Goal: Information Seeking & Learning: Learn about a topic

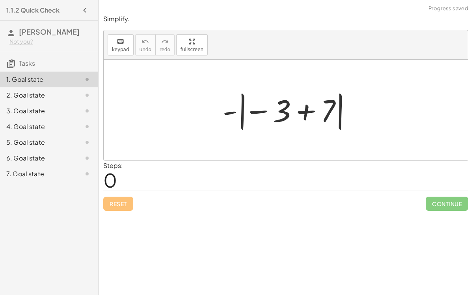
click at [311, 117] on div at bounding box center [289, 111] width 140 height 44
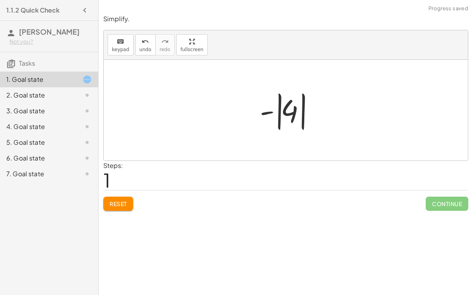
click at [271, 110] on div at bounding box center [289, 111] width 66 height 44
click at [277, 113] on div at bounding box center [289, 111] width 66 height 44
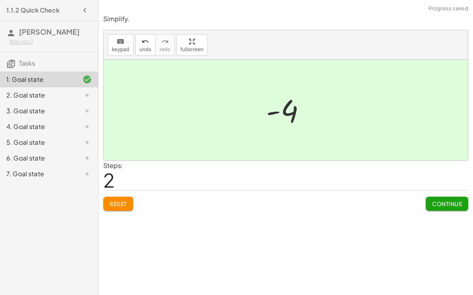
click at [443, 198] on button "Continue" at bounding box center [446, 204] width 43 height 14
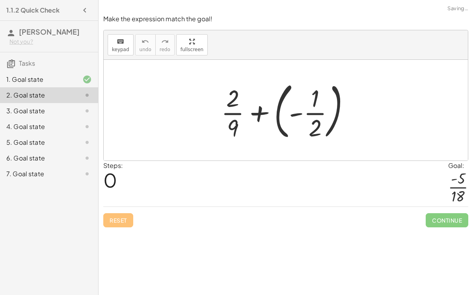
click at [258, 108] on div at bounding box center [288, 110] width 143 height 65
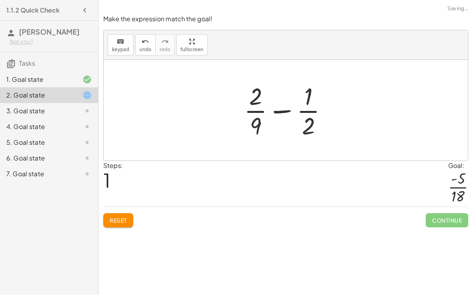
click at [284, 110] on div at bounding box center [289, 110] width 98 height 61
drag, startPoint x: 254, startPoint y: 101, endPoint x: 258, endPoint y: 133, distance: 31.9
click at [258, 133] on div at bounding box center [289, 110] width 98 height 61
drag, startPoint x: 308, startPoint y: 126, endPoint x: 261, endPoint y: 111, distance: 49.2
click at [261, 111] on div at bounding box center [289, 110] width 98 height 61
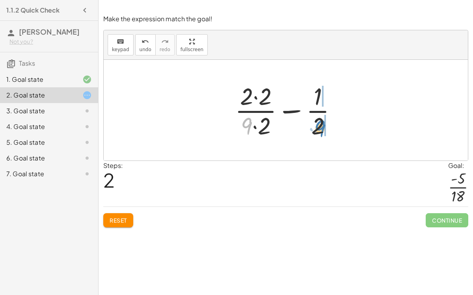
drag, startPoint x: 247, startPoint y: 123, endPoint x: 321, endPoint y: 126, distance: 73.3
click at [321, 126] on div at bounding box center [289, 110] width 116 height 61
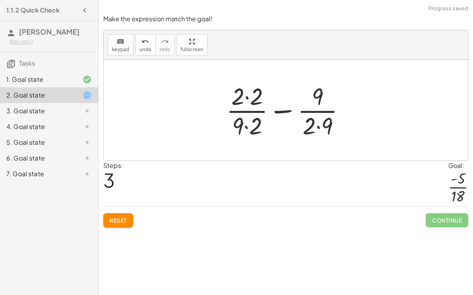
click at [244, 126] on div at bounding box center [288, 110] width 133 height 61
click at [247, 91] on div at bounding box center [288, 110] width 133 height 61
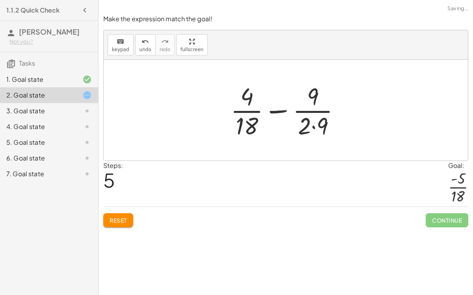
click at [315, 124] on div at bounding box center [288, 110] width 124 height 61
click at [282, 112] on div at bounding box center [288, 110] width 116 height 61
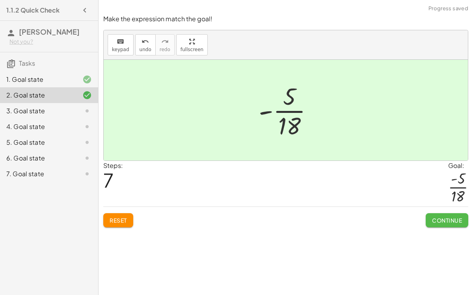
click at [436, 223] on span "Continue" at bounding box center [447, 220] width 30 height 7
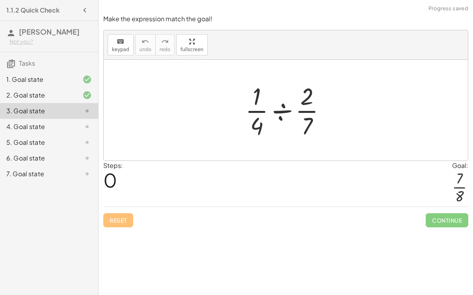
click at [279, 107] on div at bounding box center [288, 110] width 95 height 61
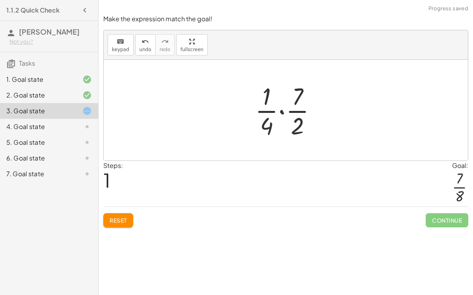
click at [282, 111] on div at bounding box center [289, 110] width 76 height 61
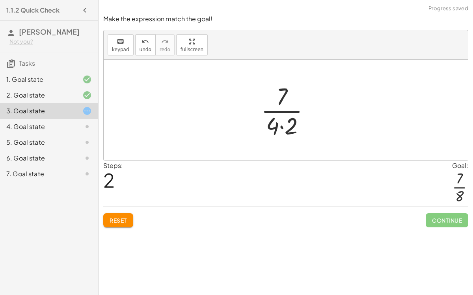
click at [281, 126] on div at bounding box center [288, 110] width 63 height 61
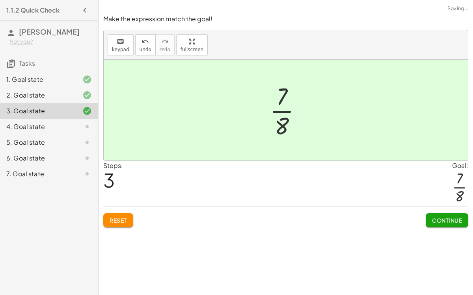
click at [445, 219] on span "Continue" at bounding box center [447, 220] width 30 height 7
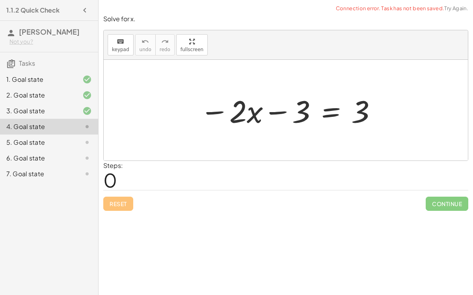
click at [275, 113] on div at bounding box center [288, 110] width 185 height 41
click at [209, 110] on div at bounding box center [288, 110] width 185 height 41
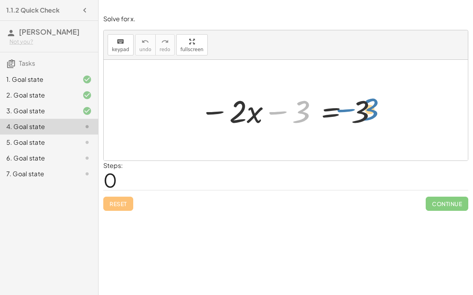
drag, startPoint x: 277, startPoint y: 111, endPoint x: 308, endPoint y: 114, distance: 30.9
click at [308, 114] on div at bounding box center [288, 110] width 185 height 41
drag, startPoint x: 269, startPoint y: 110, endPoint x: 180, endPoint y: 110, distance: 89.4
click at [180, 110] on div "− 3 − · 2 · x − 3 = 3" at bounding box center [286, 110] width 364 height 101
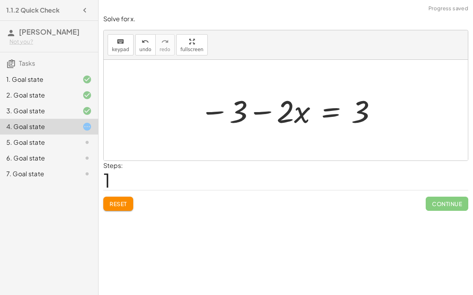
click at [263, 108] on div at bounding box center [288, 110] width 185 height 41
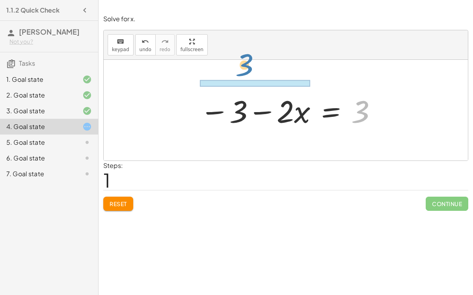
drag, startPoint x: 366, startPoint y: 111, endPoint x: 251, endPoint y: 66, distance: 123.1
click at [251, 66] on div "− · 2 · x − 3 = 3 3 − · 2 · x − 3 = 3" at bounding box center [286, 110] width 364 height 101
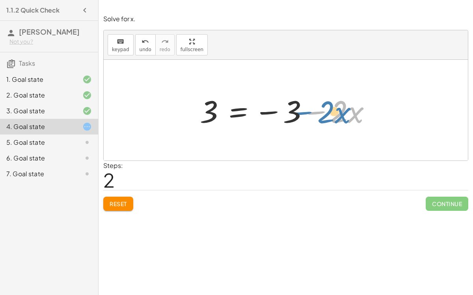
drag, startPoint x: 308, startPoint y: 110, endPoint x: 295, endPoint y: 110, distance: 13.0
click at [295, 110] on div at bounding box center [288, 110] width 185 height 41
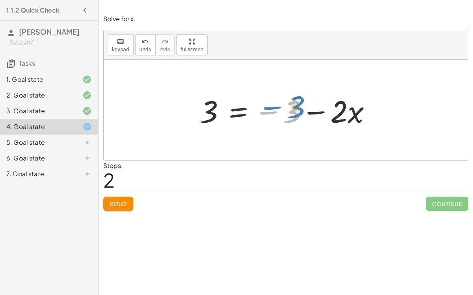
drag, startPoint x: 290, startPoint y: 111, endPoint x: 293, endPoint y: 106, distance: 5.3
click at [293, 106] on div at bounding box center [288, 110] width 185 height 41
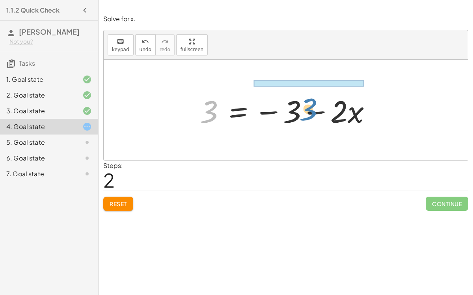
drag, startPoint x: 204, startPoint y: 113, endPoint x: 304, endPoint y: 96, distance: 101.8
click at [304, 96] on div at bounding box center [288, 110] width 185 height 41
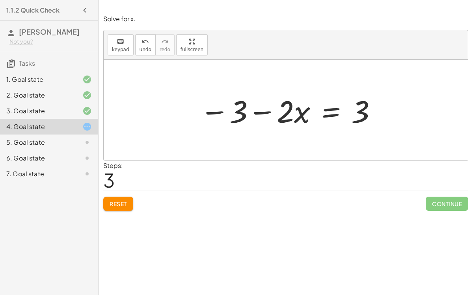
click at [270, 107] on div at bounding box center [288, 110] width 185 height 41
drag, startPoint x: 281, startPoint y: 109, endPoint x: 276, endPoint y: 112, distance: 6.4
click at [276, 112] on div at bounding box center [288, 110] width 185 height 41
drag, startPoint x: 237, startPoint y: 111, endPoint x: 324, endPoint y: 115, distance: 86.7
click at [324, 115] on div at bounding box center [288, 110] width 185 height 41
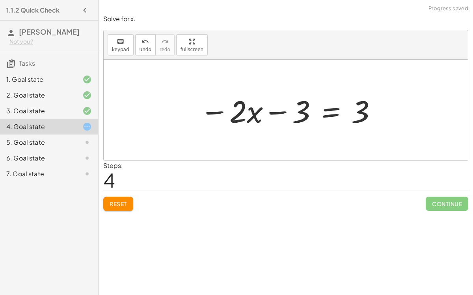
click at [282, 112] on div at bounding box center [288, 110] width 185 height 41
click at [362, 119] on div at bounding box center [288, 110] width 185 height 41
drag, startPoint x: 362, startPoint y: 119, endPoint x: 399, endPoint y: 108, distance: 38.0
click at [399, 108] on div "− · 2 · x − 3 = 3 − 3 − · 2 · x = 3 3 = − 3 − · 2 · x − 3 − · 2 · x = 3 3 − · 2…" at bounding box center [286, 110] width 364 height 101
drag, startPoint x: 241, startPoint y: 111, endPoint x: 311, endPoint y: 111, distance: 70.5
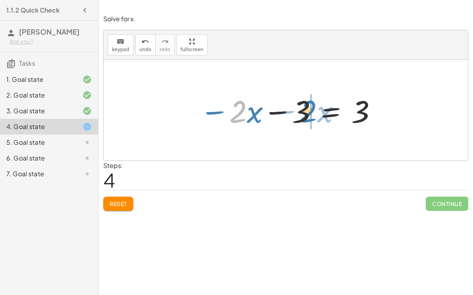
click at [311, 111] on div at bounding box center [288, 110] width 185 height 41
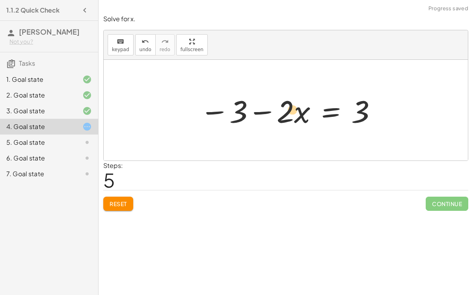
drag, startPoint x: 289, startPoint y: 116, endPoint x: 289, endPoint y: 112, distance: 4.4
click at [289, 112] on div at bounding box center [288, 110] width 185 height 41
drag, startPoint x: 296, startPoint y: 115, endPoint x: 269, endPoint y: 112, distance: 27.4
click at [269, 112] on div at bounding box center [288, 110] width 185 height 41
drag, startPoint x: 283, startPoint y: 117, endPoint x: 306, endPoint y: 117, distance: 22.9
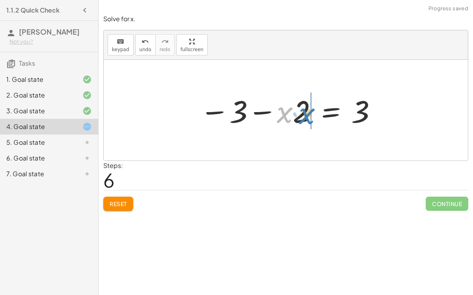
click at [306, 117] on div at bounding box center [288, 110] width 185 height 41
click at [263, 112] on div at bounding box center [288, 110] width 185 height 41
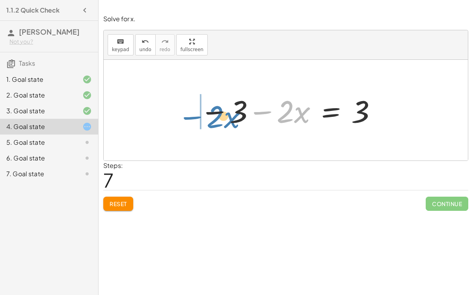
drag, startPoint x: 263, startPoint y: 112, endPoint x: 193, endPoint y: 117, distance: 70.3
click at [193, 117] on div "− · 2 · x − 3 = 3 − 3 − · 2 · x = 3 3 = − 3 − · 2 · x − 3 − · 2 · x = 3 − · 2 ·…" at bounding box center [285, 110] width 195 height 45
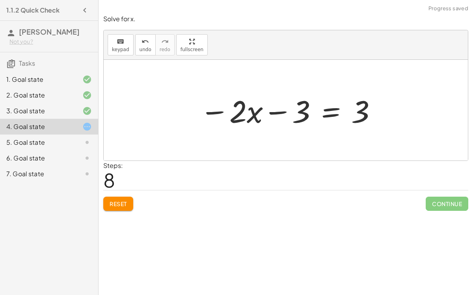
click at [275, 111] on div at bounding box center [288, 110] width 185 height 41
click at [336, 113] on div at bounding box center [288, 110] width 185 height 41
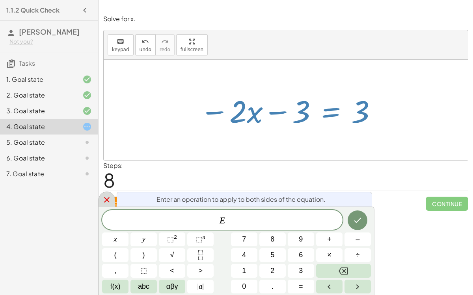
click at [106, 195] on icon at bounding box center [106, 199] width 9 height 9
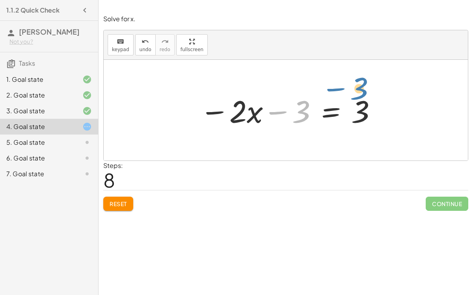
drag, startPoint x: 280, startPoint y: 111, endPoint x: 318, endPoint y: 91, distance: 43.3
click at [318, 91] on div at bounding box center [288, 110] width 185 height 41
drag, startPoint x: 354, startPoint y: 105, endPoint x: 297, endPoint y: 106, distance: 57.1
click at [297, 106] on div at bounding box center [288, 110] width 185 height 41
click at [324, 107] on div at bounding box center [288, 110] width 185 height 41
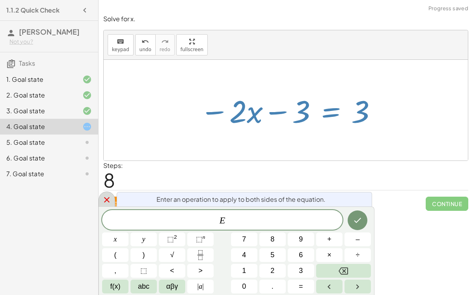
click at [104, 202] on icon at bounding box center [107, 200] width 6 height 6
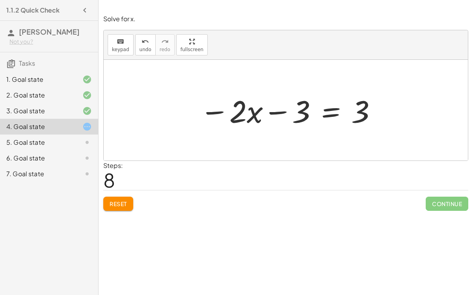
click at [323, 115] on div at bounding box center [288, 110] width 185 height 41
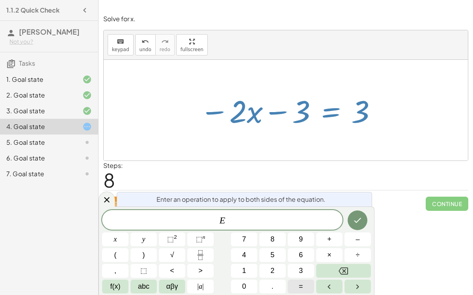
click at [300, 285] on span "=" at bounding box center [301, 287] width 4 height 11
click at [332, 273] on button "Backspace" at bounding box center [343, 271] width 55 height 14
click at [337, 237] on button "+" at bounding box center [329, 240] width 26 height 14
click at [303, 268] on button "3" at bounding box center [301, 271] width 26 height 14
click at [365, 218] on button "Done" at bounding box center [357, 221] width 20 height 20
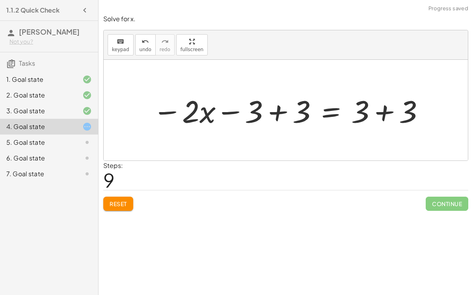
click at [276, 106] on div at bounding box center [288, 110] width 280 height 41
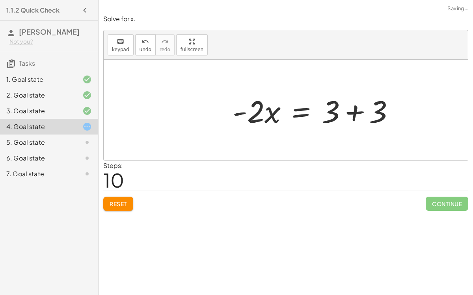
click at [383, 106] on div at bounding box center [286, 110] width 364 height 101
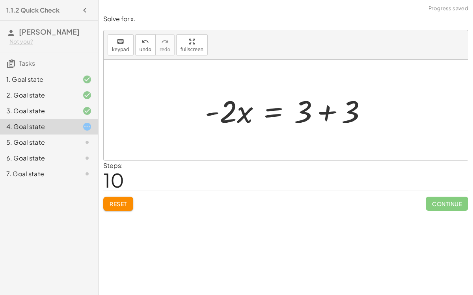
click at [328, 107] on div at bounding box center [289, 110] width 176 height 41
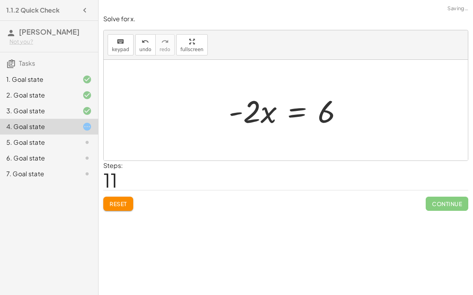
click at [292, 113] on div at bounding box center [288, 110] width 128 height 41
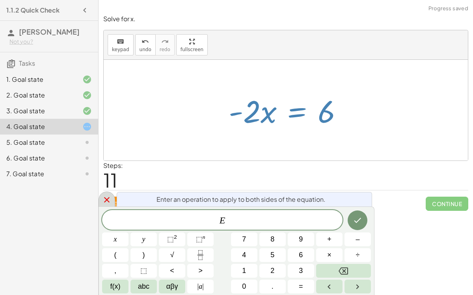
click at [106, 192] on div at bounding box center [106, 199] width 17 height 15
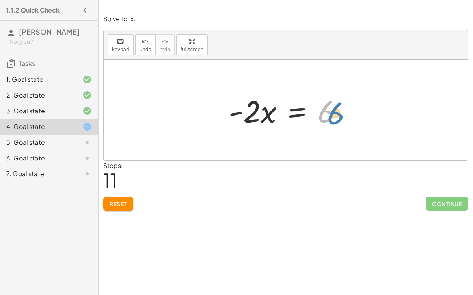
drag, startPoint x: 321, startPoint y: 115, endPoint x: 325, endPoint y: 116, distance: 4.9
click at [325, 116] on div at bounding box center [288, 110] width 128 height 41
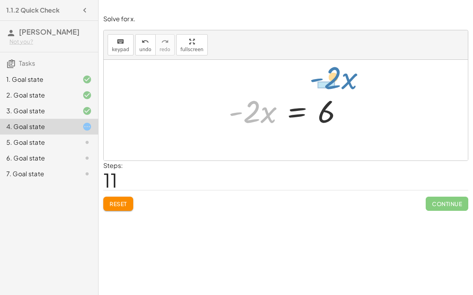
drag, startPoint x: 252, startPoint y: 113, endPoint x: 333, endPoint y: 78, distance: 87.7
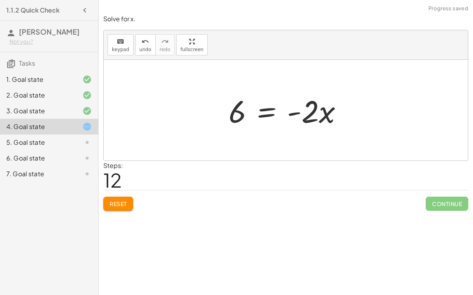
click at [268, 109] on div at bounding box center [288, 110] width 128 height 41
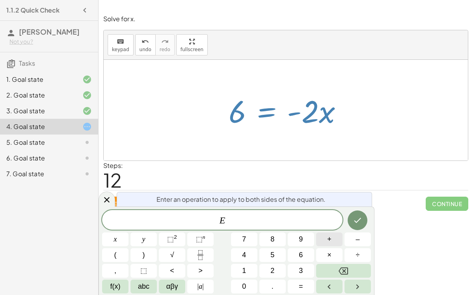
click at [337, 243] on button "+" at bounding box center [329, 240] width 26 height 14
click at [279, 267] on button "2" at bounding box center [272, 271] width 26 height 14
click at [135, 289] on button "abc" at bounding box center [143, 287] width 26 height 14
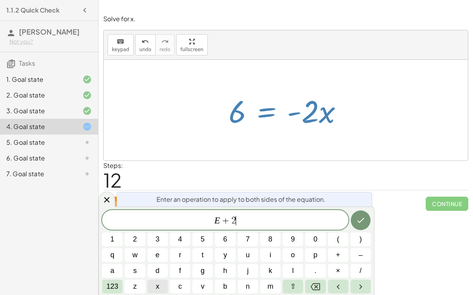
click at [162, 290] on button "x" at bounding box center [157, 287] width 20 height 14
click at [359, 225] on icon "Done" at bounding box center [360, 220] width 9 height 9
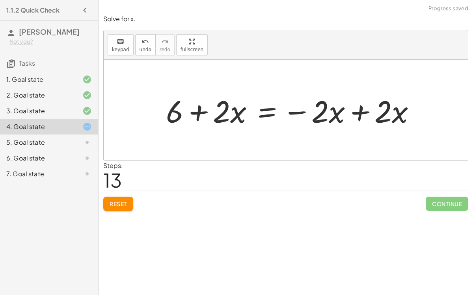
click at [355, 111] on div at bounding box center [293, 110] width 263 height 41
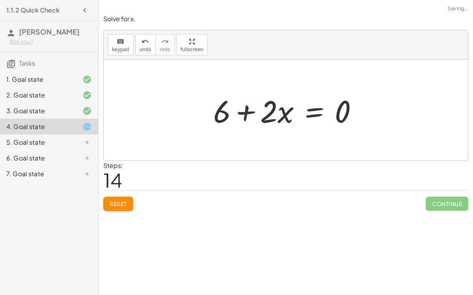
click at [243, 111] on div at bounding box center [288, 110] width 159 height 41
click at [266, 115] on div at bounding box center [288, 110] width 159 height 41
click at [143, 35] on button "undo undo" at bounding box center [145, 44] width 20 height 21
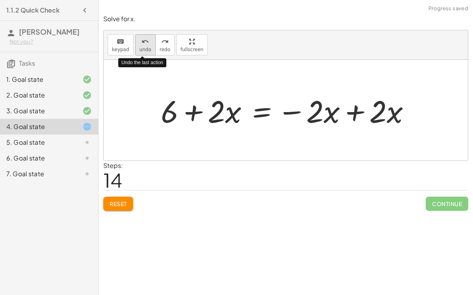
click at [143, 35] on button "undo undo" at bounding box center [145, 44] width 20 height 21
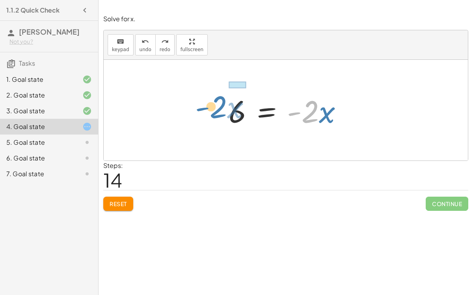
drag, startPoint x: 310, startPoint y: 108, endPoint x: 210, endPoint y: 101, distance: 99.9
click at [210, 101] on div "− · 2 · x − 3 = 3 − 3 − · 2 · x = 3 3 = − 3 − · 2 · x − 3 − · 2 · x = 3 − · 2 ·…" at bounding box center [286, 110] width 364 height 101
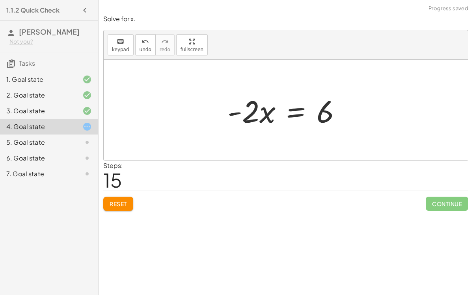
click at [274, 109] on div at bounding box center [287, 110] width 128 height 41
click at [292, 113] on div at bounding box center [288, 110] width 128 height 41
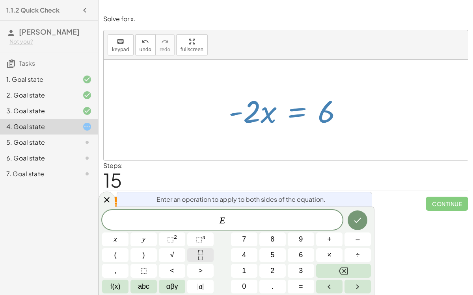
click at [193, 251] on button "Fraction" at bounding box center [200, 256] width 26 height 14
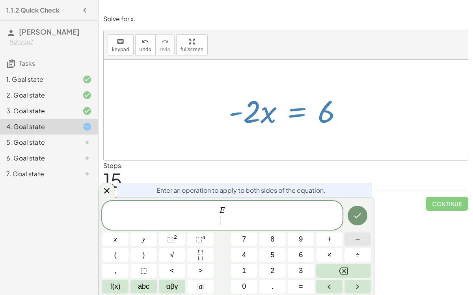
click at [349, 239] on button "–" at bounding box center [357, 240] width 26 height 14
click at [270, 267] on span "2" at bounding box center [272, 271] width 4 height 11
click at [364, 214] on button "Done" at bounding box center [357, 216] width 20 height 20
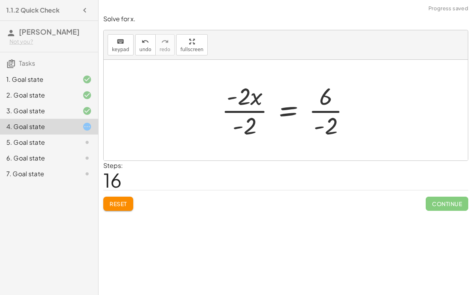
click at [336, 111] on div at bounding box center [288, 110] width 143 height 61
click at [259, 109] on div at bounding box center [287, 110] width 141 height 61
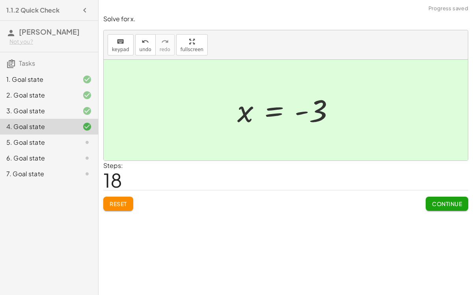
click at [442, 200] on span "Continue" at bounding box center [447, 203] width 30 height 7
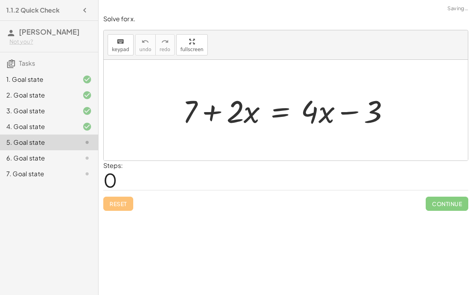
click at [274, 111] on div at bounding box center [288, 110] width 221 height 41
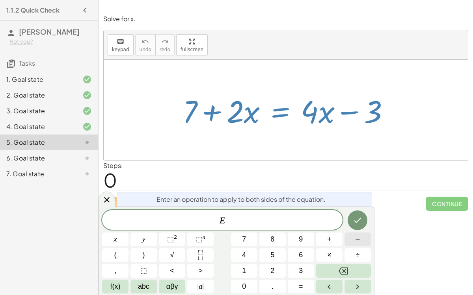
click at [352, 243] on button "–" at bounding box center [357, 240] width 26 height 14
click at [275, 265] on button "2" at bounding box center [272, 271] width 26 height 14
click at [360, 221] on icon "Done" at bounding box center [356, 220] width 9 height 9
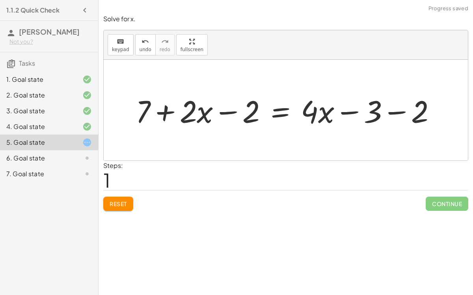
click at [229, 112] on div at bounding box center [289, 110] width 314 height 41
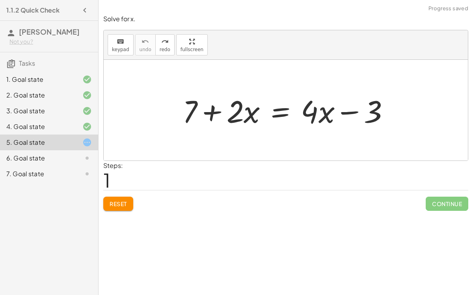
click at [283, 115] on div at bounding box center [288, 110] width 221 height 41
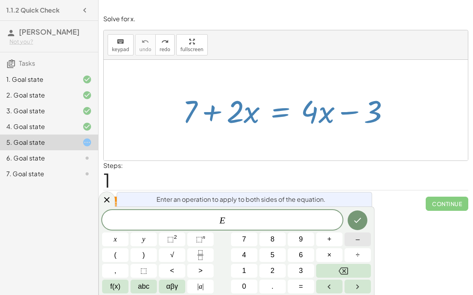
click at [346, 241] on button "–" at bounding box center [357, 240] width 26 height 14
click at [277, 269] on button "2" at bounding box center [272, 271] width 26 height 14
click at [137, 284] on button "abc" at bounding box center [143, 287] width 26 height 14
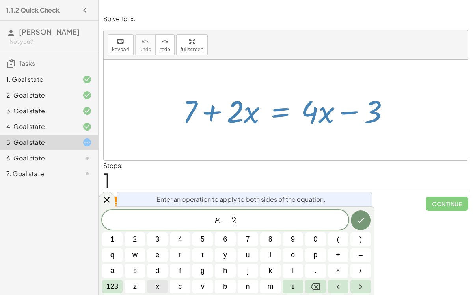
click at [162, 284] on button "x" at bounding box center [157, 287] width 20 height 14
click at [358, 217] on icon "Done" at bounding box center [360, 220] width 9 height 9
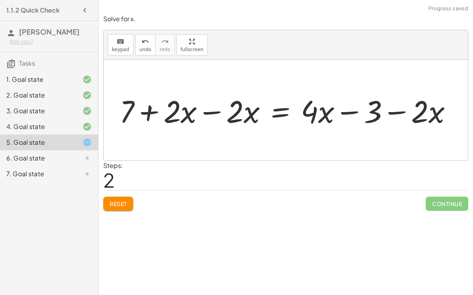
click at [217, 110] on div at bounding box center [288, 110] width 347 height 41
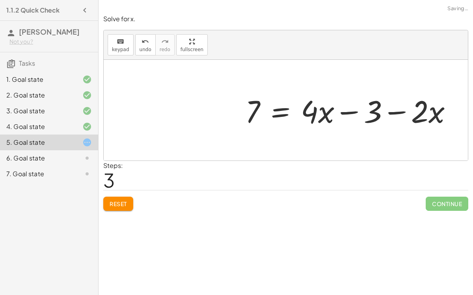
click at [346, 111] on div at bounding box center [351, 110] width 221 height 41
drag, startPoint x: 427, startPoint y: 108, endPoint x: 321, endPoint y: 106, distance: 105.6
click at [321, 106] on div at bounding box center [351, 110] width 221 height 41
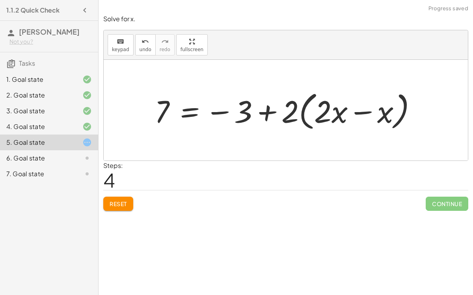
click at [362, 113] on div at bounding box center [288, 110] width 276 height 45
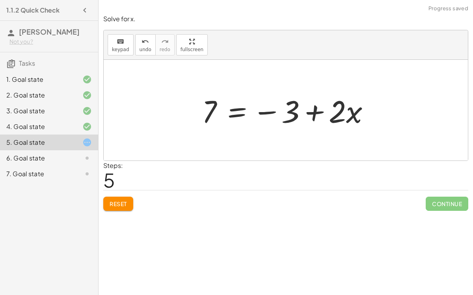
click at [317, 111] on div at bounding box center [289, 110] width 182 height 41
drag, startPoint x: 266, startPoint y: 111, endPoint x: 280, endPoint y: 111, distance: 13.8
click at [280, 111] on div at bounding box center [289, 110] width 182 height 41
click at [241, 106] on div at bounding box center [289, 110] width 182 height 41
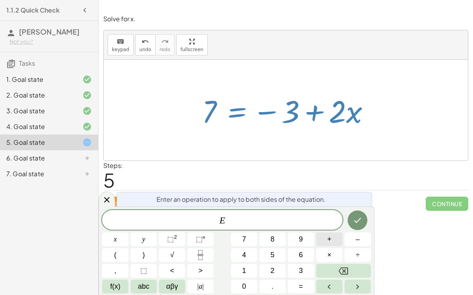
click at [338, 242] on button "+" at bounding box center [329, 240] width 26 height 14
click at [299, 266] on span "3" at bounding box center [301, 271] width 4 height 11
click at [358, 226] on button "Done" at bounding box center [357, 221] width 20 height 20
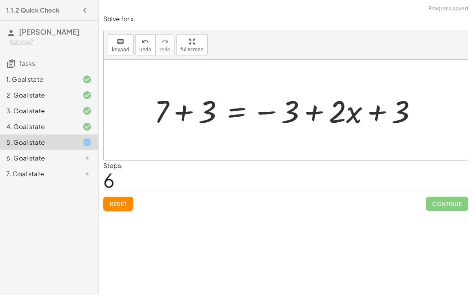
click at [179, 120] on div at bounding box center [288, 110] width 277 height 41
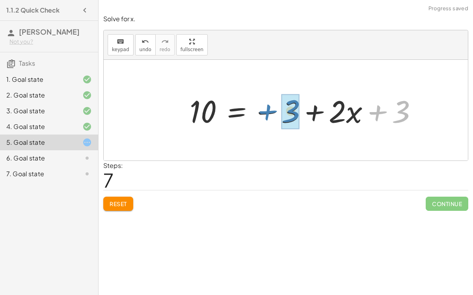
drag, startPoint x: 401, startPoint y: 110, endPoint x: 289, endPoint y: 109, distance: 111.9
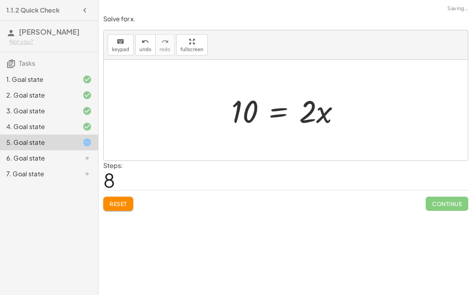
click at [276, 109] on div at bounding box center [288, 110] width 123 height 41
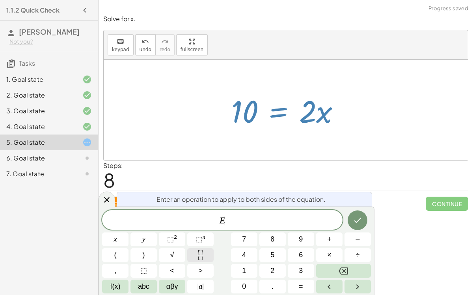
click at [200, 256] on icon "Fraction" at bounding box center [200, 255] width 10 height 10
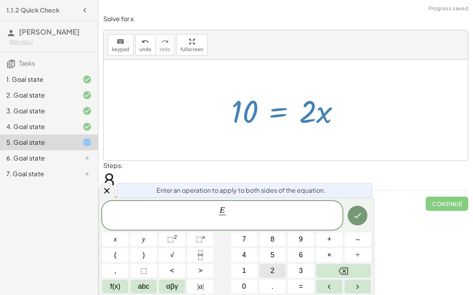
click at [275, 269] on button "2" at bounding box center [272, 271] width 26 height 14
click at [355, 212] on icon "Done" at bounding box center [356, 215] width 9 height 9
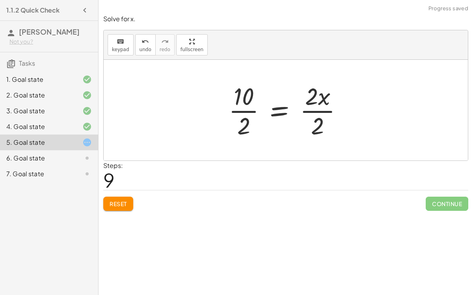
click at [314, 112] on div at bounding box center [288, 110] width 128 height 61
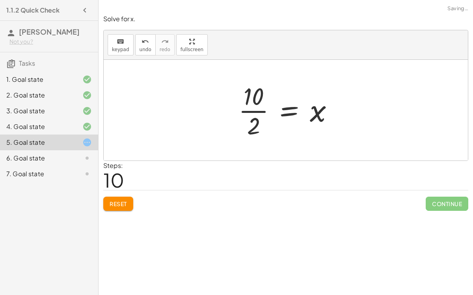
click at [246, 109] on div at bounding box center [288, 110] width 109 height 61
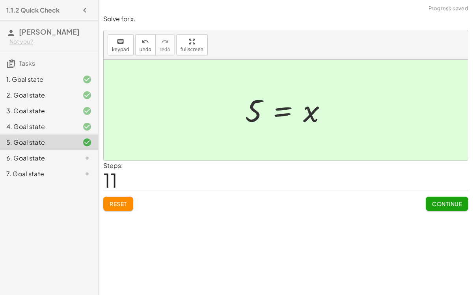
click at [428, 202] on button "Continue" at bounding box center [446, 204] width 43 height 14
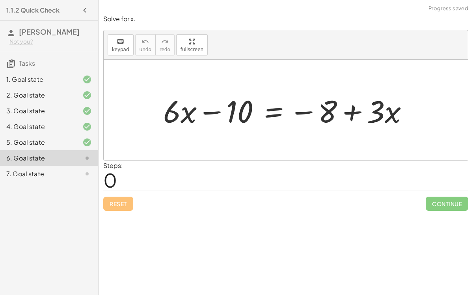
click at [352, 114] on div at bounding box center [288, 110] width 259 height 41
click at [211, 111] on div at bounding box center [288, 110] width 259 height 41
click at [266, 113] on div at bounding box center [288, 110] width 259 height 41
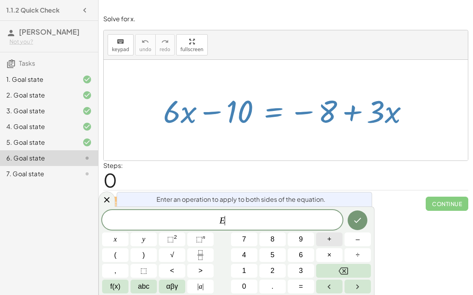
click at [333, 235] on button "+" at bounding box center [329, 240] width 26 height 14
click at [276, 241] on button "8" at bounding box center [272, 240] width 26 height 14
click at [359, 214] on button "Done" at bounding box center [357, 221] width 20 height 20
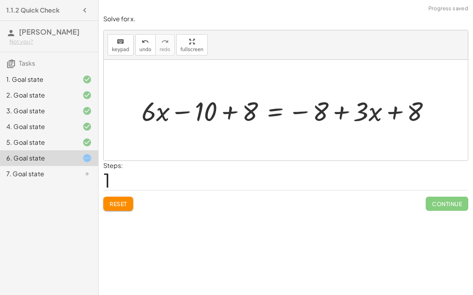
click at [227, 109] on div at bounding box center [288, 110] width 303 height 35
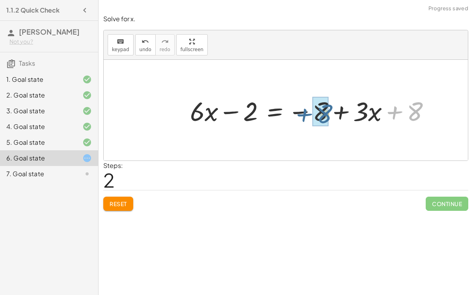
drag, startPoint x: 411, startPoint y: 115, endPoint x: 320, endPoint y: 118, distance: 91.0
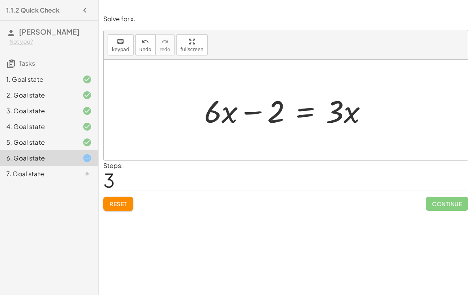
click at [257, 112] on div at bounding box center [288, 110] width 177 height 41
click at [304, 115] on div at bounding box center [288, 110] width 177 height 41
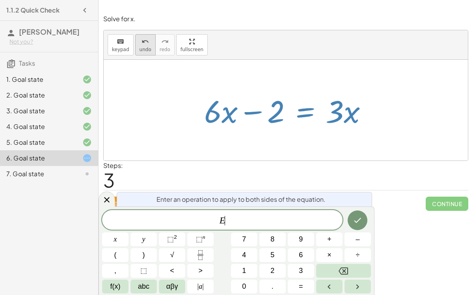
click at [141, 43] on icon "undo" at bounding box center [144, 41] width 7 height 9
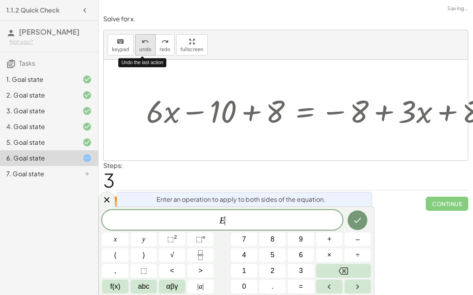
click at [141, 43] on icon "undo" at bounding box center [144, 41] width 7 height 9
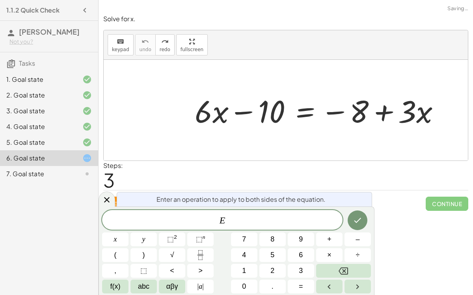
click at [282, 189] on div "Steps: 3" at bounding box center [285, 175] width 365 height 29
click at [104, 200] on icon at bounding box center [106, 199] width 9 height 9
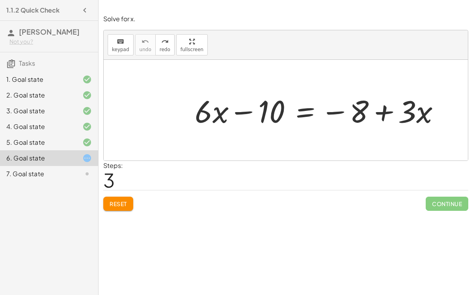
click at [308, 106] on div at bounding box center [288, 110] width 177 height 41
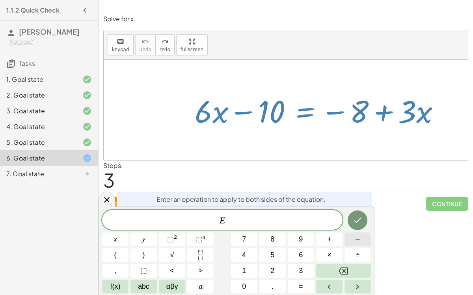
click at [349, 240] on button "–" at bounding box center [357, 240] width 26 height 14
click at [294, 267] on button "3" at bounding box center [301, 271] width 26 height 14
click at [148, 289] on span "abc" at bounding box center [143, 287] width 11 height 11
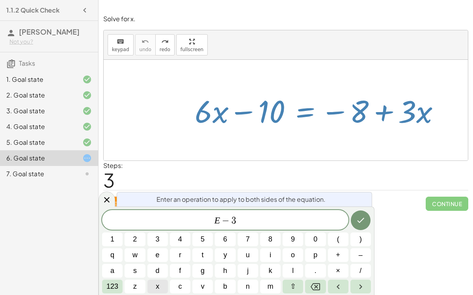
click at [161, 290] on button "x" at bounding box center [157, 287] width 20 height 14
click at [361, 221] on icon "Done" at bounding box center [360, 220] width 9 height 9
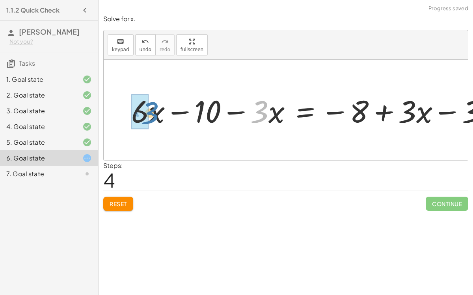
drag, startPoint x: 263, startPoint y: 116, endPoint x: 153, endPoint y: 117, distance: 109.5
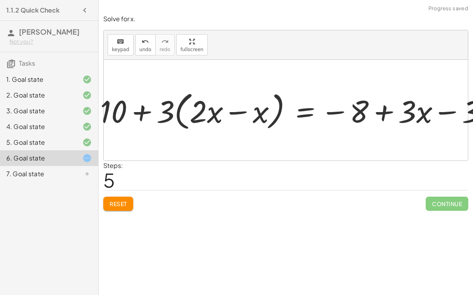
click at [233, 110] on div at bounding box center [288, 110] width 177 height 45
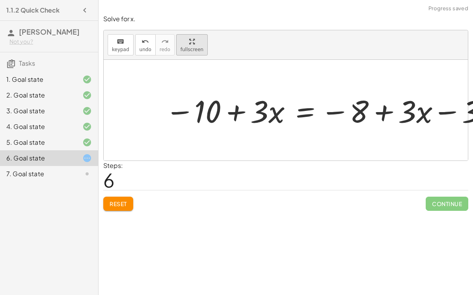
click at [194, 40] on div "keyboard keypad undo undo redo redo fullscreen + · 6 · x − 10 = − 8 + · 3 · x +…" at bounding box center [286, 95] width 364 height 130
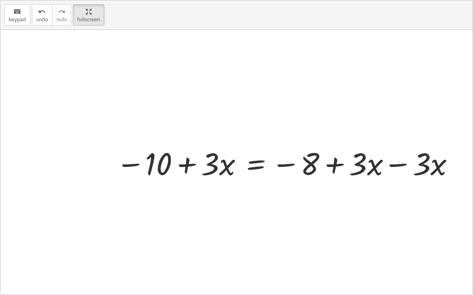
click at [399, 161] on div at bounding box center [236, 162] width 472 height 265
click at [399, 163] on div at bounding box center [236, 162] width 472 height 265
click at [286, 169] on div at bounding box center [239, 163] width 177 height 41
click at [396, 162] on div at bounding box center [236, 162] width 472 height 265
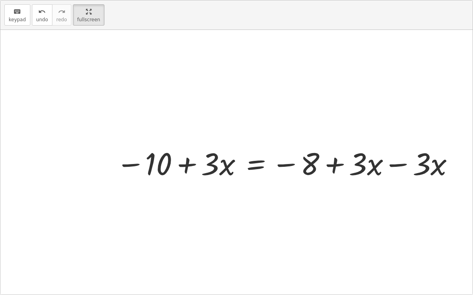
drag, startPoint x: 429, startPoint y: 160, endPoint x: 390, endPoint y: 161, distance: 39.4
click at [390, 161] on div at bounding box center [236, 162] width 472 height 265
click at [472, 197] on div "Simplify. keyboard keypad undo undo redo redo fullscreen - | − 3 + 7 | - | 4 | …" at bounding box center [285, 147] width 374 height 295
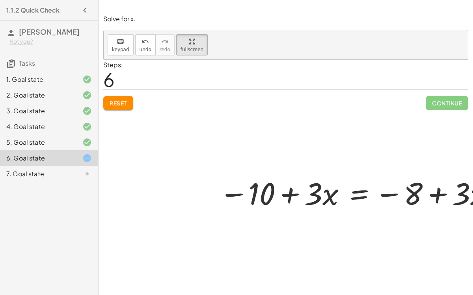
click at [396, 202] on div at bounding box center [342, 193] width 177 height 41
click at [121, 38] on icon "keyboard" at bounding box center [120, 41] width 7 height 9
click at [184, 37] on div "button" at bounding box center [191, 41] width 23 height 9
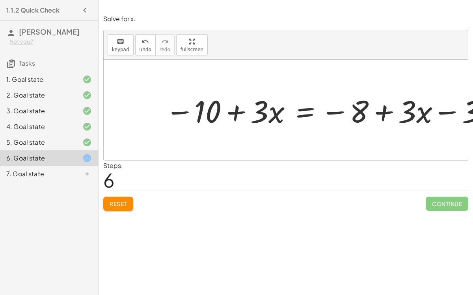
click at [441, 114] on div at bounding box center [286, 110] width 364 height 101
click at [441, 111] on div at bounding box center [286, 110] width 364 height 101
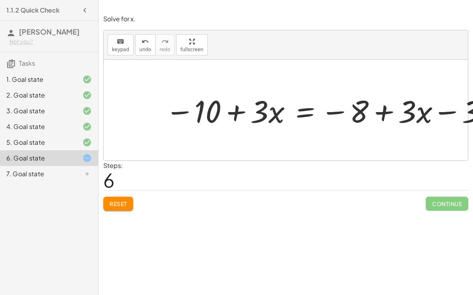
click at [441, 111] on div at bounding box center [286, 110] width 364 height 101
drag, startPoint x: 193, startPoint y: 104, endPoint x: 246, endPoint y: 126, distance: 57.4
click at [246, 126] on div "+ · 6 · x − 10 = − 8 + · 3 · x + · 6 · x − 10 − · 3 · x = − 8 + · 3 · x − · 3 ·…" at bounding box center [285, 110] width 187 height 45
click at [246, 126] on div at bounding box center [288, 110] width 177 height 41
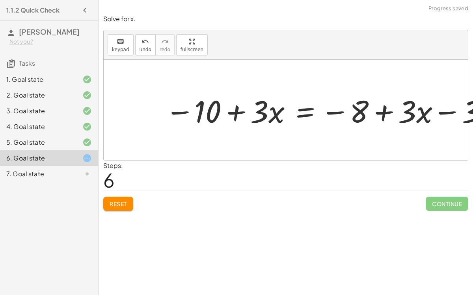
click at [433, 111] on div at bounding box center [286, 110] width 364 height 101
click at [440, 110] on div at bounding box center [286, 110] width 364 height 101
click at [174, 42] on div "keyboard keypad undo undo redo redo fullscreen + · 6 · x − 10 = − 8 + · 3 · x +…" at bounding box center [286, 95] width 364 height 130
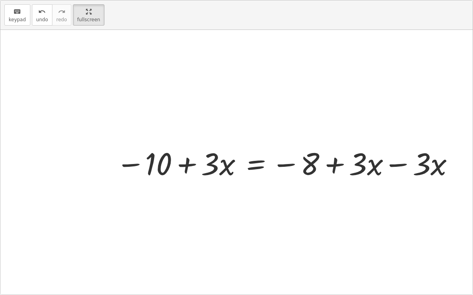
click at [390, 160] on div at bounding box center [236, 162] width 472 height 265
click at [391, 161] on div at bounding box center [236, 162] width 472 height 265
click at [339, 165] on div at bounding box center [236, 162] width 472 height 265
click at [338, 165] on div at bounding box center [236, 162] width 472 height 265
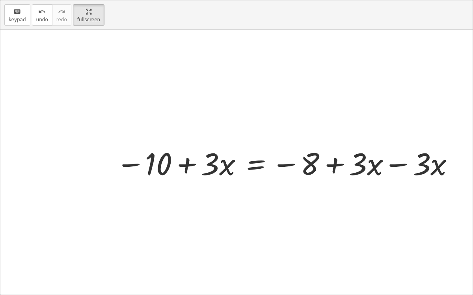
click at [338, 165] on div at bounding box center [236, 162] width 472 height 265
click at [383, 163] on div at bounding box center [236, 162] width 472 height 265
click at [190, 175] on div at bounding box center [239, 163] width 177 height 41
click at [403, 157] on div at bounding box center [236, 162] width 472 height 265
click at [405, 164] on div at bounding box center [236, 162] width 472 height 265
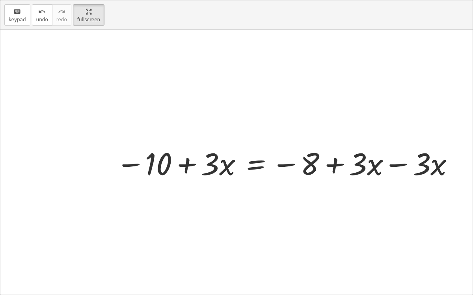
drag, startPoint x: 421, startPoint y: 163, endPoint x: 390, endPoint y: 164, distance: 31.5
click at [390, 164] on div at bounding box center [236, 162] width 472 height 265
drag, startPoint x: 441, startPoint y: 165, endPoint x: 372, endPoint y: 180, distance: 71.5
click at [372, 180] on div at bounding box center [236, 162] width 472 height 265
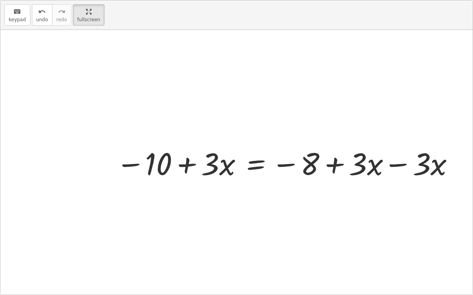
click at [421, 182] on div at bounding box center [236, 162] width 472 height 265
click at [73, 14] on main "1.1.2 Quick Check Mahaylah [PERSON_NAME] Not you? Tasks 1. Goal state 2. Goal s…" at bounding box center [236, 147] width 473 height 295
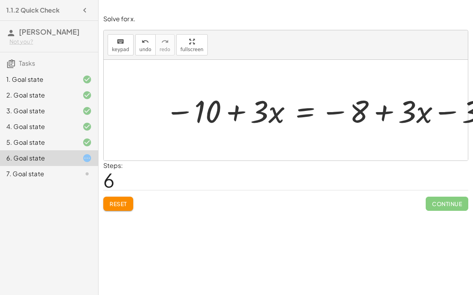
click at [76, 171] on div at bounding box center [81, 173] width 22 height 9
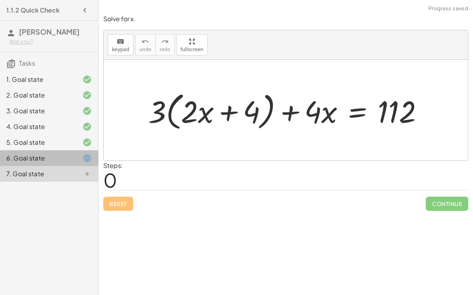
click at [78, 159] on div at bounding box center [81, 158] width 22 height 9
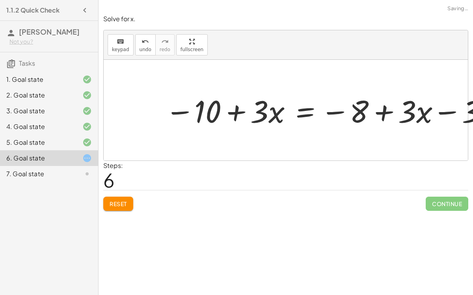
click at [445, 114] on div at bounding box center [286, 110] width 364 height 101
click at [441, 110] on div at bounding box center [286, 110] width 364 height 101
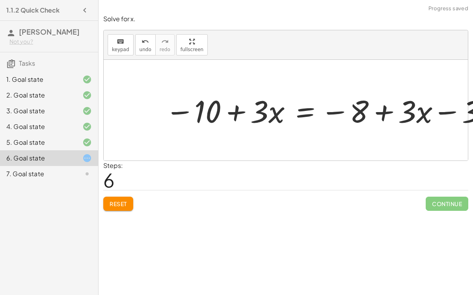
click at [441, 110] on div at bounding box center [286, 110] width 364 height 101
click at [304, 117] on div at bounding box center [288, 110] width 177 height 41
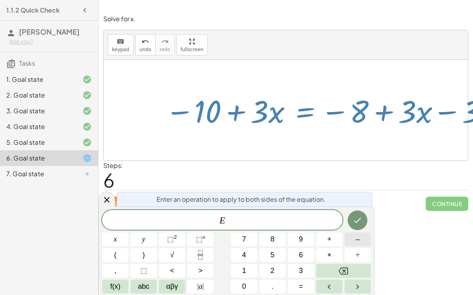
click at [352, 238] on button "–" at bounding box center [357, 240] width 26 height 14
click at [269, 239] on button "8" at bounding box center [272, 240] width 26 height 14
click at [361, 221] on icon "Done" at bounding box center [356, 220] width 9 height 9
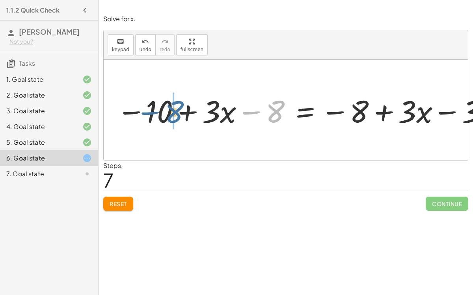
drag, startPoint x: 273, startPoint y: 109, endPoint x: 169, endPoint y: 110, distance: 104.0
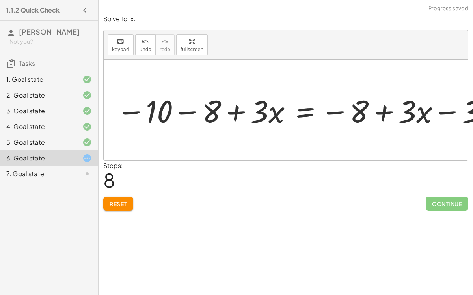
click at [187, 109] on div at bounding box center [286, 110] width 364 height 101
click at [189, 112] on div at bounding box center [286, 110] width 364 height 101
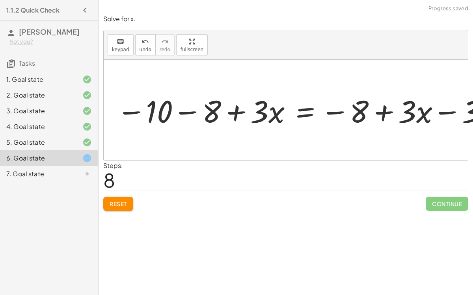
click at [189, 112] on div at bounding box center [286, 110] width 364 height 101
click at [187, 49] on div "keyboard keypad undo undo redo redo fullscreen + · 6 · x − 10 = − 8 + · 3 · x +…" at bounding box center [286, 95] width 364 height 130
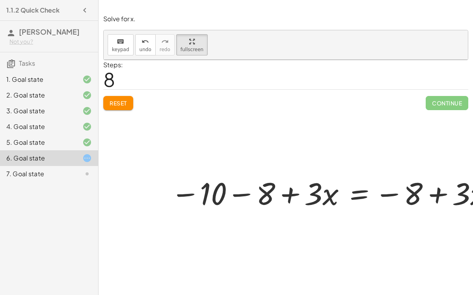
click at [460, 165] on div at bounding box center [286, 171] width 364 height 222
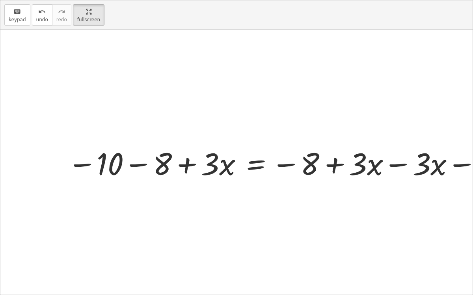
click at [393, 158] on div at bounding box center [236, 162] width 472 height 265
drag, startPoint x: 456, startPoint y: 163, endPoint x: 373, endPoint y: 167, distance: 82.8
click at [373, 167] on div at bounding box center [236, 162] width 472 height 265
drag, startPoint x: 308, startPoint y: 160, endPoint x: 402, endPoint y: 150, distance: 94.7
click at [402, 150] on div "+ · 6 · x − 10 = − 8 + · 3 · x + · 6 · x − 10 − · 3 · x = − 8 + · 3 · x − · 3 ·…" at bounding box center [236, 162] width 472 height 265
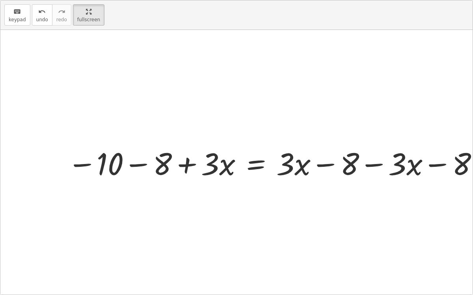
drag, startPoint x: 442, startPoint y: 162, endPoint x: 345, endPoint y: 173, distance: 97.5
click at [345, 173] on div at bounding box center [236, 162] width 472 height 265
drag, startPoint x: 345, startPoint y: 173, endPoint x: 382, endPoint y: 179, distance: 36.8
click at [382, 179] on div at bounding box center [236, 162] width 472 height 265
drag, startPoint x: 326, startPoint y: 164, endPoint x: 445, endPoint y: 165, distance: 118.9
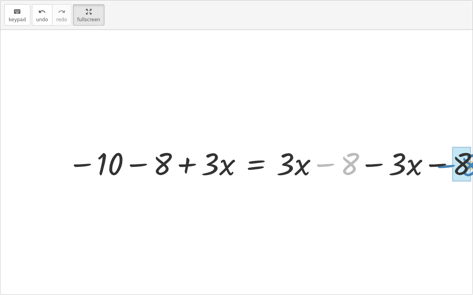
click at [445, 165] on div "+ · 6 · x − 10 = − 8 + · 3 · x + · 6 · x − 10 − · 3 · x = − 8 + · 3 · x − · 3 ·…" at bounding box center [236, 162] width 472 height 265
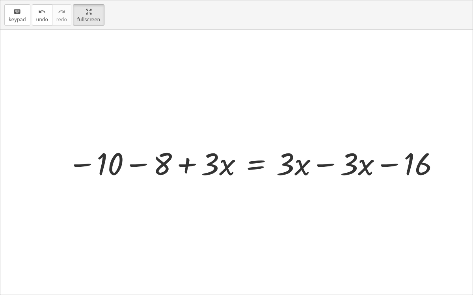
click at [398, 163] on div at bounding box center [236, 162] width 472 height 265
drag, startPoint x: 353, startPoint y: 161, endPoint x: 302, endPoint y: 162, distance: 50.8
click at [302, 162] on div "+ · 6 · x − 10 = − 8 + · 3 · x + · 6 · x − 10 − · 3 · x = − 8 + · 3 · x − · 3 ·…" at bounding box center [236, 162] width 472 height 265
drag, startPoint x: 349, startPoint y: 163, endPoint x: 362, endPoint y: 185, distance: 25.7
click at [362, 185] on div at bounding box center [236, 162] width 472 height 265
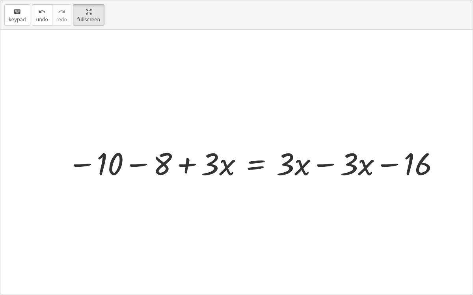
drag, startPoint x: 362, startPoint y: 172, endPoint x: 364, endPoint y: 181, distance: 9.4
click at [364, 181] on div at bounding box center [236, 162] width 472 height 265
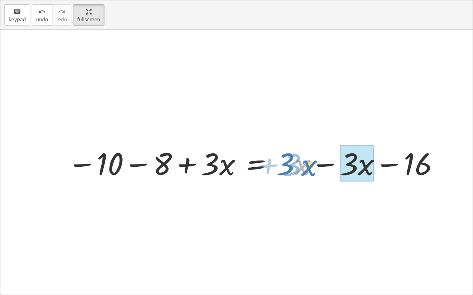
drag, startPoint x: 301, startPoint y: 166, endPoint x: 308, endPoint y: 166, distance: 6.7
click at [308, 166] on div at bounding box center [239, 163] width 177 height 41
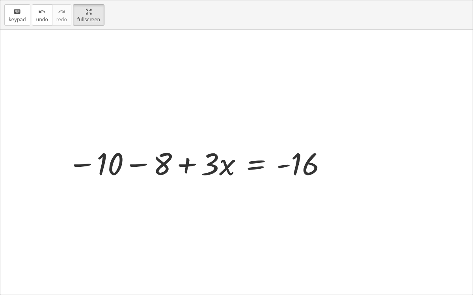
click at [284, 162] on div at bounding box center [239, 163] width 177 height 41
click at [130, 165] on div at bounding box center [236, 162] width 472 height 265
click at [137, 165] on div at bounding box center [236, 162] width 472 height 265
drag, startPoint x: 161, startPoint y: 162, endPoint x: 110, endPoint y: 164, distance: 50.4
click at [186, 163] on div at bounding box center [239, 163] width 177 height 41
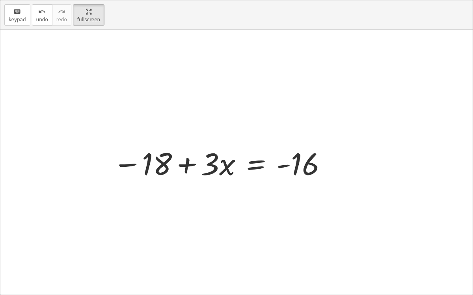
click at [253, 163] on div at bounding box center [239, 163] width 177 height 41
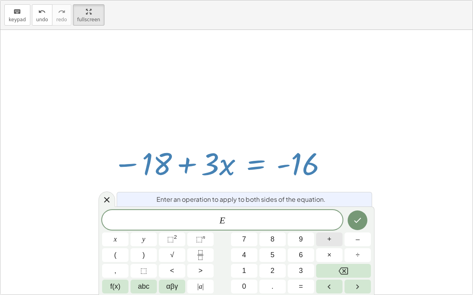
click at [335, 244] on button "+" at bounding box center [329, 240] width 26 height 14
click at [250, 267] on button "1" at bounding box center [244, 271] width 26 height 14
click at [282, 237] on button "8" at bounding box center [272, 240] width 26 height 14
click at [350, 221] on button "Done" at bounding box center [357, 221] width 20 height 20
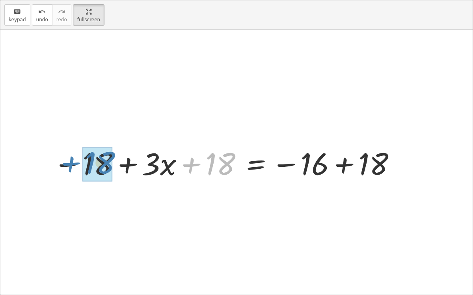
drag, startPoint x: 193, startPoint y: 161, endPoint x: 72, endPoint y: 160, distance: 120.9
click at [72, 160] on div "+ · 6 · x − 10 = − 8 + · 3 · x + · 6 · x − 10 − · 3 · x = − 8 + · 3 · x − · 3 ·…" at bounding box center [236, 162] width 472 height 265
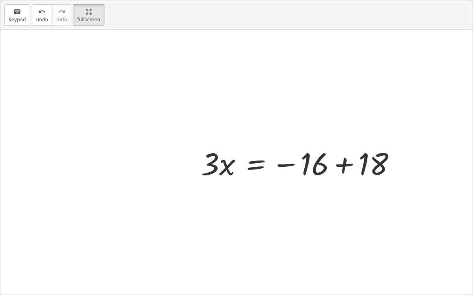
click at [343, 164] on div at bounding box center [236, 162] width 472 height 265
drag, startPoint x: 382, startPoint y: 161, endPoint x: 340, endPoint y: 168, distance: 42.4
click at [340, 168] on div at bounding box center [236, 162] width 472 height 265
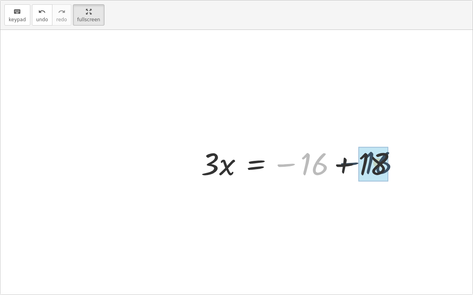
drag, startPoint x: 318, startPoint y: 169, endPoint x: 382, endPoint y: 167, distance: 64.2
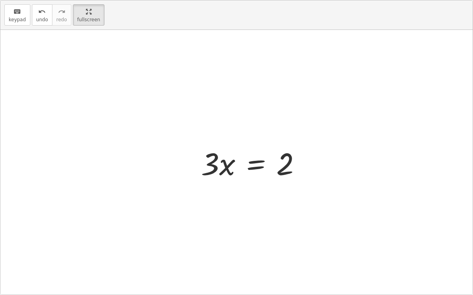
click at [250, 163] on div at bounding box center [239, 163] width 177 height 41
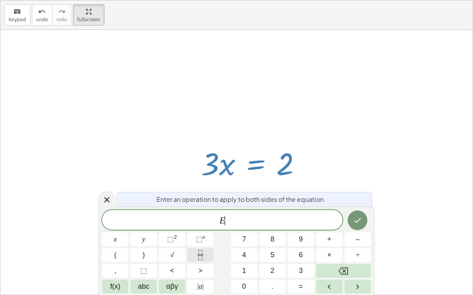
click at [202, 258] on icon "Fraction" at bounding box center [200, 255] width 10 height 10
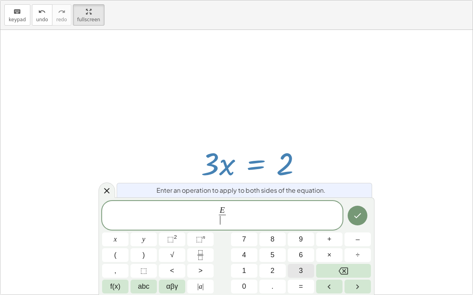
click at [297, 266] on button "3" at bounding box center [301, 271] width 26 height 14
click at [356, 222] on button "Done" at bounding box center [357, 216] width 20 height 20
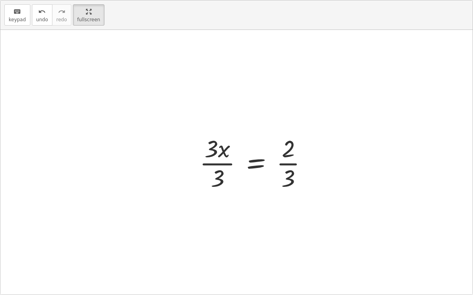
click at [229, 163] on div at bounding box center [239, 162] width 177 height 61
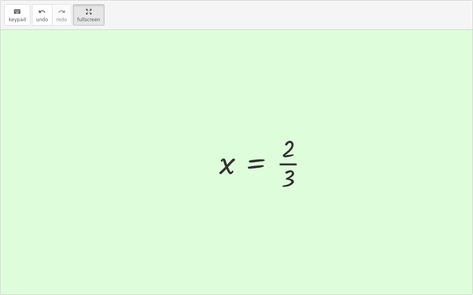
click at [291, 164] on div at bounding box center [239, 162] width 177 height 61
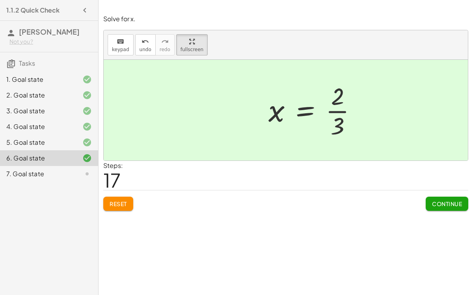
click at [436, 206] on span "Continue" at bounding box center [447, 203] width 30 height 7
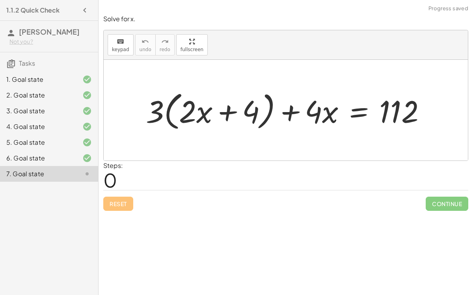
click at [219, 163] on div "Steps: 0" at bounding box center [285, 175] width 365 height 29
click at [170, 104] on div at bounding box center [289, 110] width 294 height 45
click at [171, 109] on div at bounding box center [289, 110] width 294 height 45
click at [168, 110] on div at bounding box center [289, 110] width 294 height 45
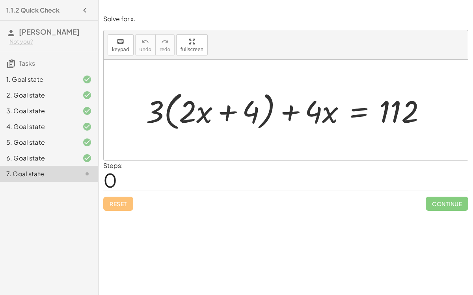
click at [168, 110] on div at bounding box center [289, 110] width 294 height 45
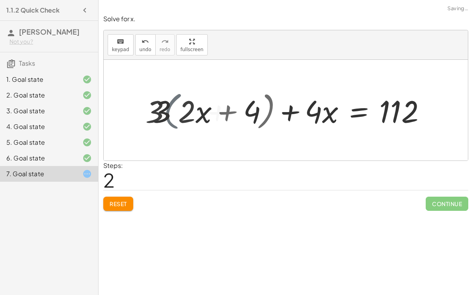
click at [168, 110] on div at bounding box center [300, 110] width 271 height 41
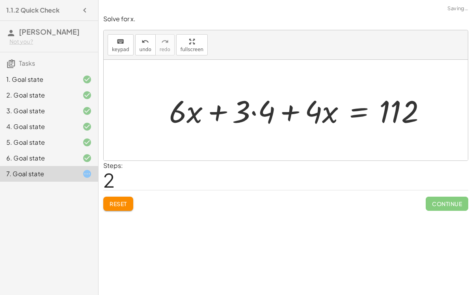
click at [216, 108] on div at bounding box center [300, 110] width 271 height 41
click at [254, 112] on div at bounding box center [300, 110] width 271 height 41
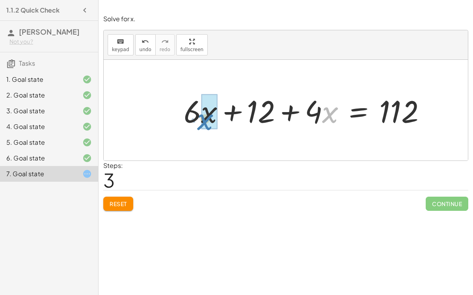
drag, startPoint x: 322, startPoint y: 109, endPoint x: 197, endPoint y: 117, distance: 125.0
click at [197, 117] on div at bounding box center [308, 110] width 256 height 41
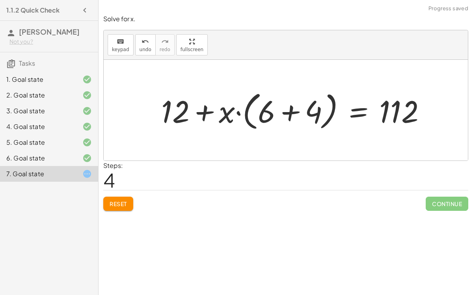
click at [241, 113] on div at bounding box center [296, 110] width 278 height 45
click at [239, 113] on div at bounding box center [296, 110] width 278 height 45
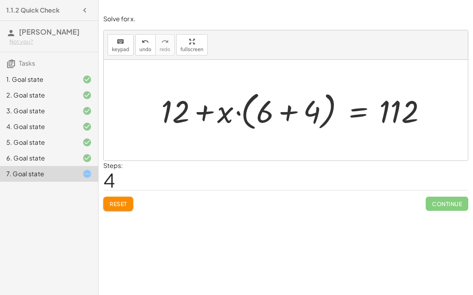
click at [246, 110] on div at bounding box center [296, 110] width 278 height 45
click at [290, 106] on div at bounding box center [296, 110] width 278 height 45
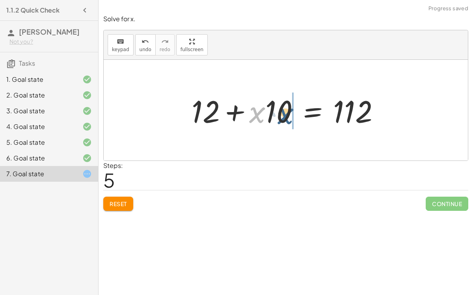
drag, startPoint x: 258, startPoint y: 114, endPoint x: 287, endPoint y: 115, distance: 28.8
click at [287, 115] on div at bounding box center [288, 110] width 202 height 41
click at [316, 111] on div at bounding box center [288, 110] width 202 height 41
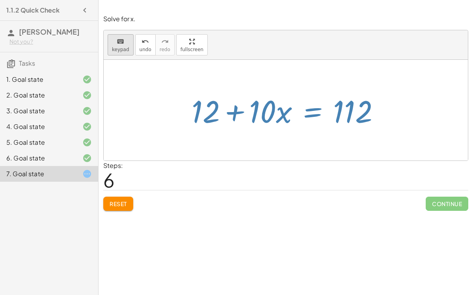
click at [129, 43] on button "keyboard keypad" at bounding box center [121, 44] width 26 height 21
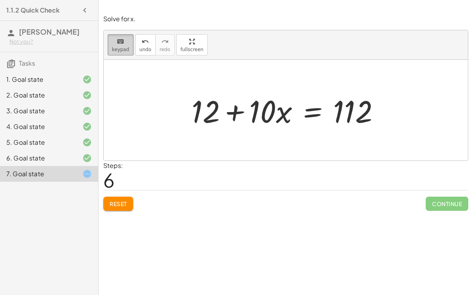
click at [109, 46] on button "keyboard keypad" at bounding box center [121, 44] width 26 height 21
click at [309, 113] on div at bounding box center [288, 110] width 202 height 41
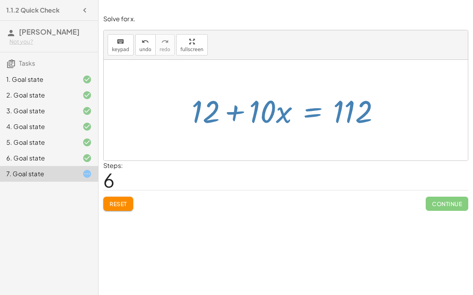
click at [309, 113] on div at bounding box center [288, 110] width 202 height 41
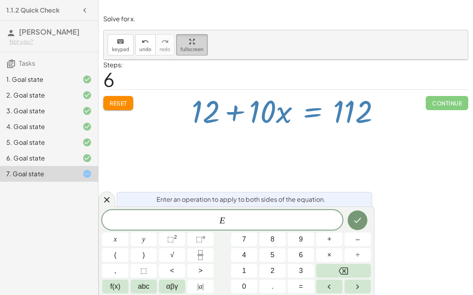
click at [185, 49] on div "keyboard keypad undo undo redo redo fullscreen + · 3 · ( + · 2 · x + 4 ) + · 4 …" at bounding box center [286, 45] width 364 height 30
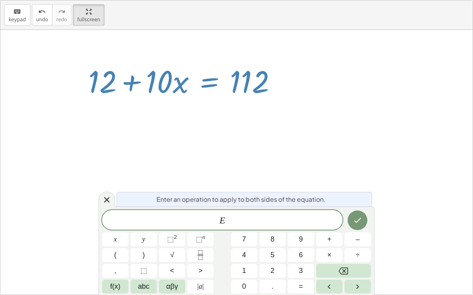
click at [430, 295] on div "keyboard keypad undo undo redo redo fullscreen + · 3 · ( + · 2 · x + 4 ) + · 4 …" at bounding box center [236, 147] width 473 height 295
click at [362, 237] on button "–" at bounding box center [357, 240] width 26 height 14
click at [253, 271] on button "1" at bounding box center [244, 271] width 26 height 14
click at [257, 271] on div "E − 1 x y ⬚ 2 ⬚ n 7 8 9 + – ( ) √ 4 5 6 × ÷ , ⬚ < > 1 2 3 f(x) abc αβγ | a | 0 …" at bounding box center [236, 251] width 269 height 83
click at [263, 270] on button "2" at bounding box center [272, 271] width 26 height 14
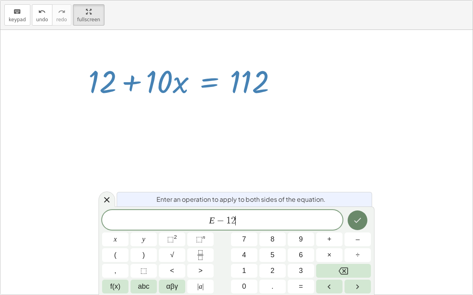
click at [356, 215] on button "Done" at bounding box center [357, 221] width 20 height 20
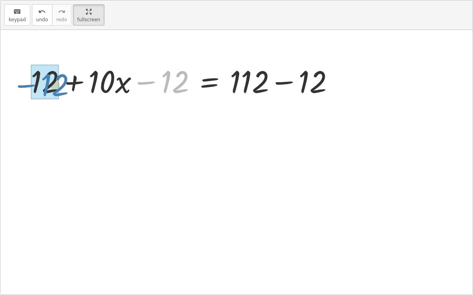
drag, startPoint x: 166, startPoint y: 76, endPoint x: 44, endPoint y: 79, distance: 122.1
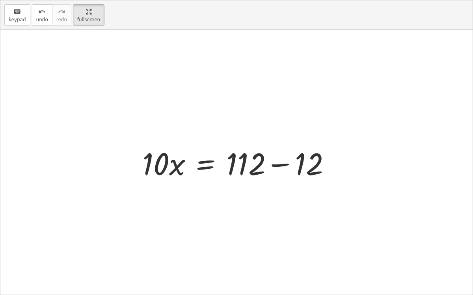
click at [280, 163] on div at bounding box center [239, 163] width 202 height 41
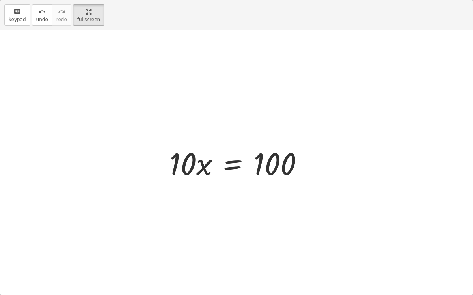
click at [231, 162] on div at bounding box center [239, 163] width 148 height 41
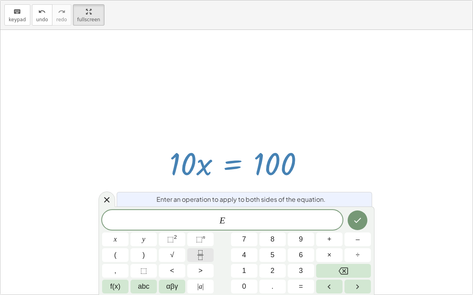
click at [196, 257] on icon "Fraction" at bounding box center [200, 255] width 10 height 10
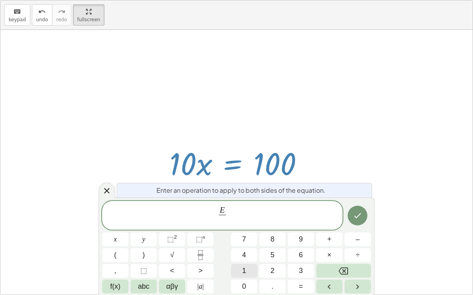
click at [249, 266] on button "1" at bounding box center [244, 271] width 26 height 14
click at [250, 285] on button "0" at bounding box center [244, 287] width 26 height 14
click at [356, 212] on icon "Done" at bounding box center [356, 215] width 9 height 9
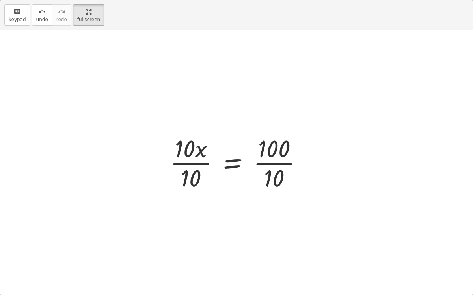
click at [265, 160] on div at bounding box center [239, 162] width 147 height 61
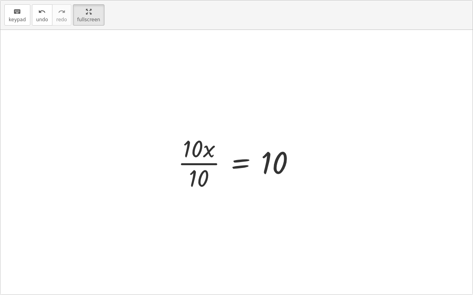
click at [185, 161] on div at bounding box center [240, 162] width 132 height 61
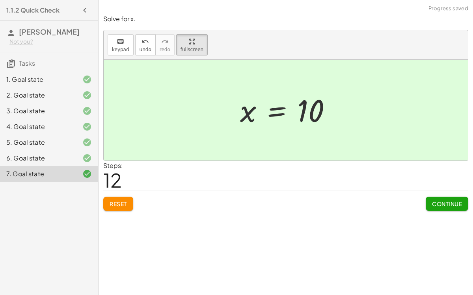
click at [443, 206] on span "Continue" at bounding box center [447, 203] width 30 height 7
